Goal: Transaction & Acquisition: Purchase product/service

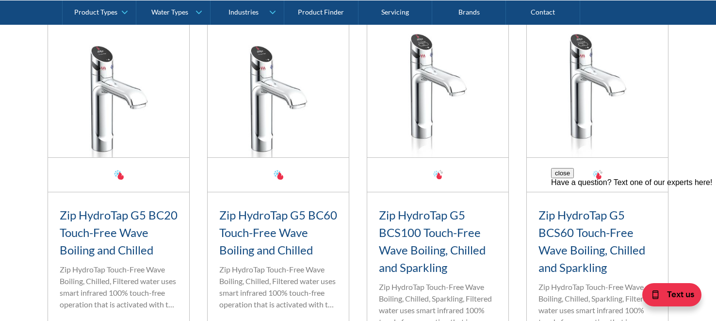
scroll to position [600, 0]
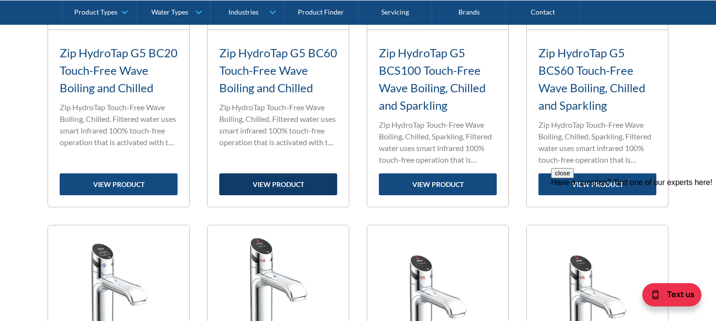
click at [304, 182] on link "view product" at bounding box center [278, 184] width 118 height 22
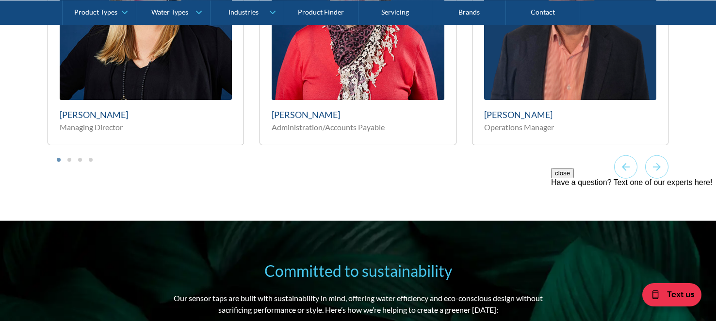
scroll to position [5572, 0]
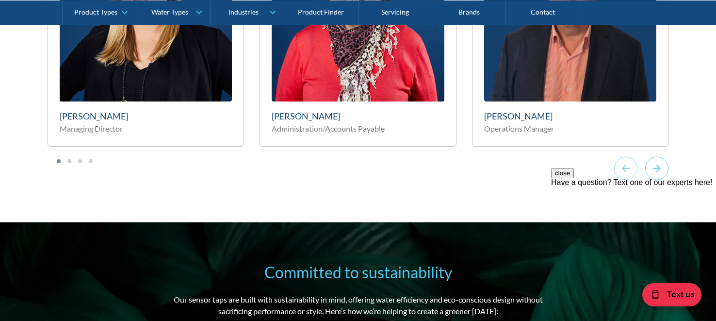
click at [657, 158] on icon "Next slide" at bounding box center [656, 168] width 23 height 24
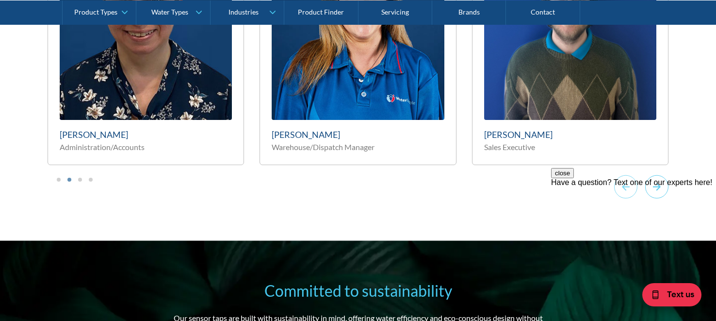
scroll to position [5554, 0]
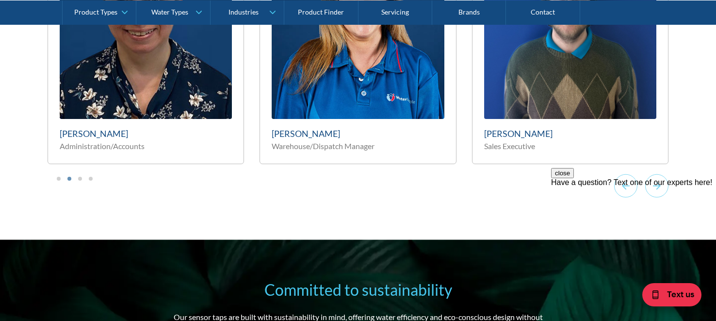
click at [657, 172] on div "close Have a question? Text one of our experts here!" at bounding box center [633, 226] width 165 height 116
click at [658, 168] on iframe "podium webchat widget prompt" at bounding box center [633, 226] width 165 height 116
click at [656, 173] on div "close Have a question? Text one of our experts here!" at bounding box center [633, 226] width 165 height 116
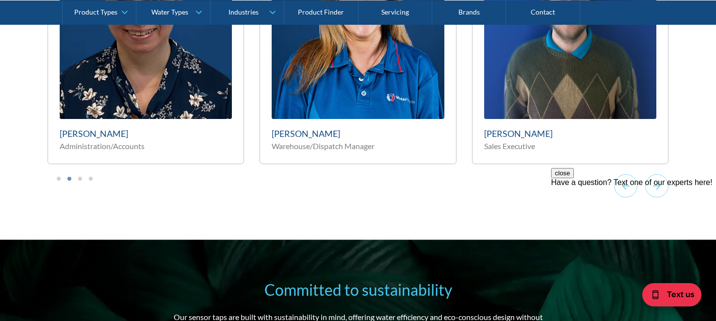
click at [656, 173] on div "close Have a question? Text one of our experts here!" at bounding box center [633, 226] width 165 height 116
click at [658, 169] on div "close Have a question? Text one of our experts here!" at bounding box center [633, 226] width 165 height 116
click at [79, 177] on button "Go to page 3" at bounding box center [80, 179] width 4 height 4
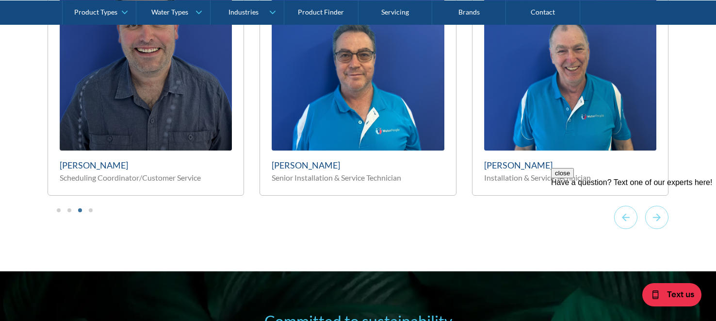
scroll to position [5524, 0]
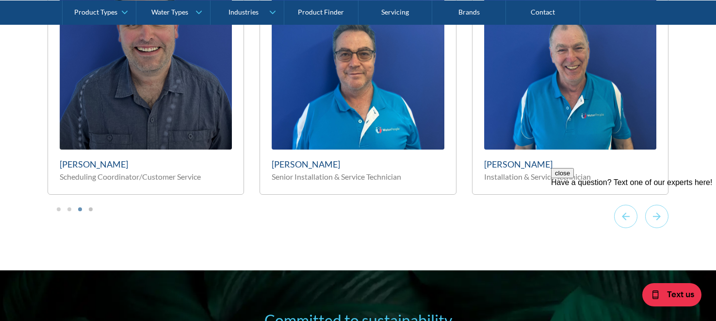
click at [89, 207] on button "Go to page 4" at bounding box center [91, 209] width 4 height 4
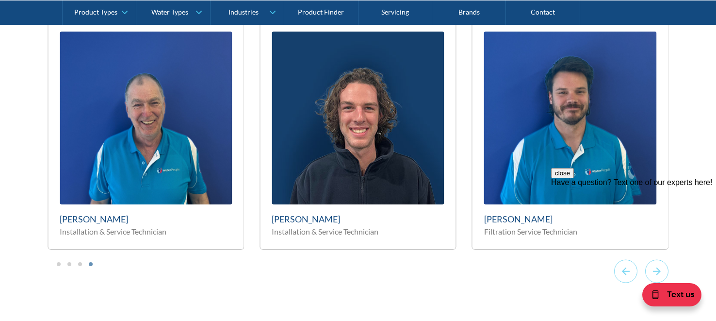
scroll to position [5459, 0]
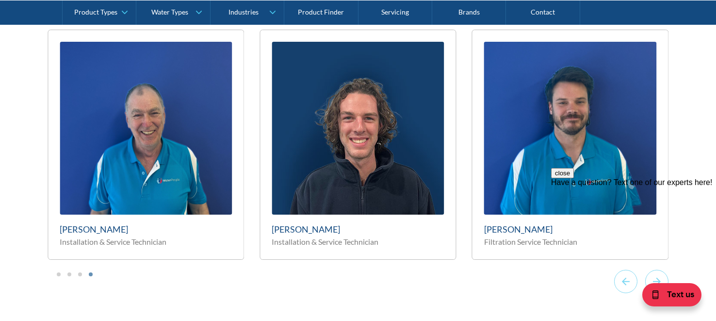
click at [359, 170] on img "10 of 11" at bounding box center [358, 128] width 172 height 172
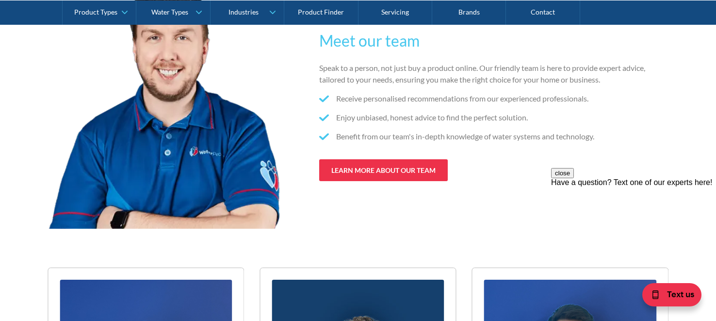
scroll to position [5219, 0]
